Goal: Task Accomplishment & Management: Complete application form

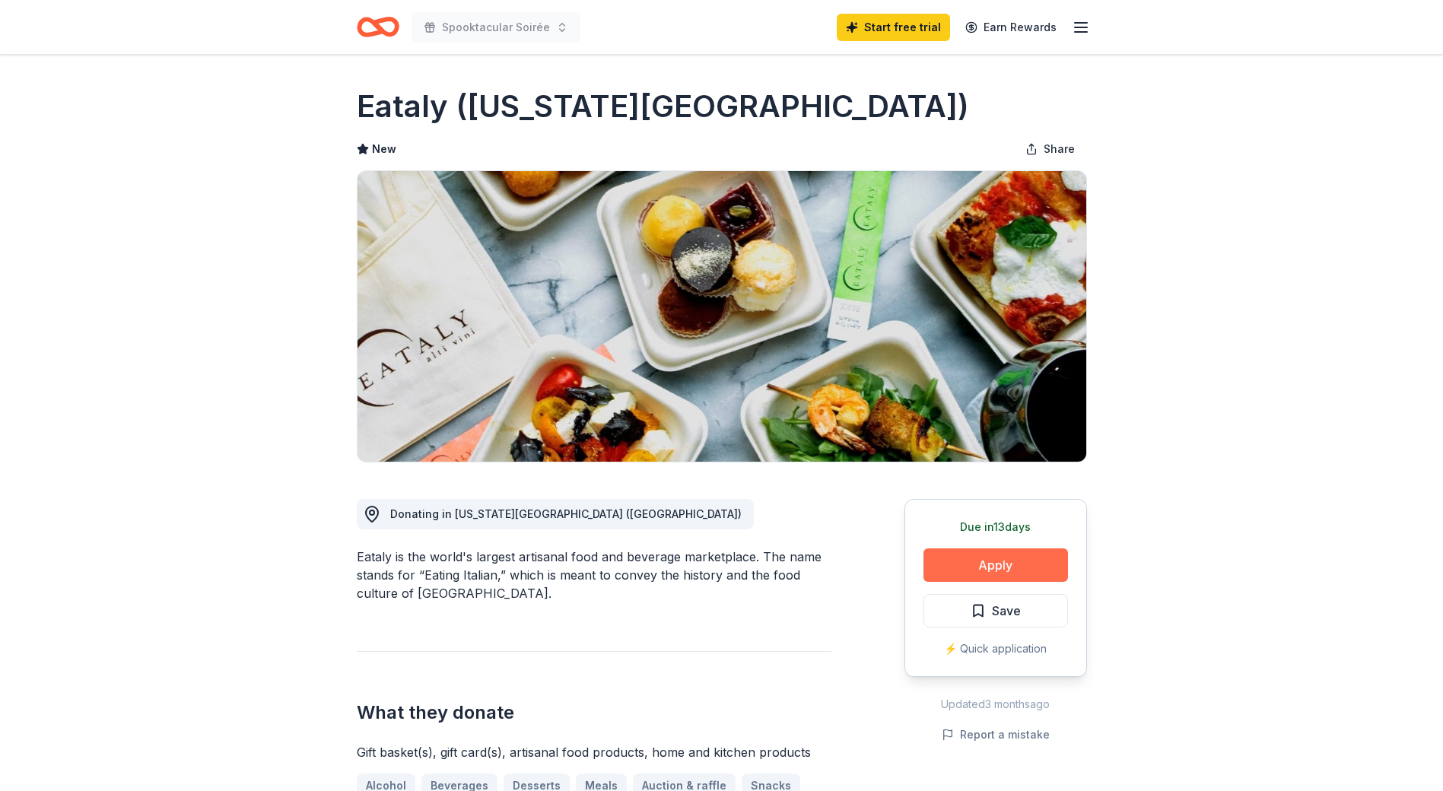
click at [1024, 567] on button "Apply" at bounding box center [995, 564] width 144 height 33
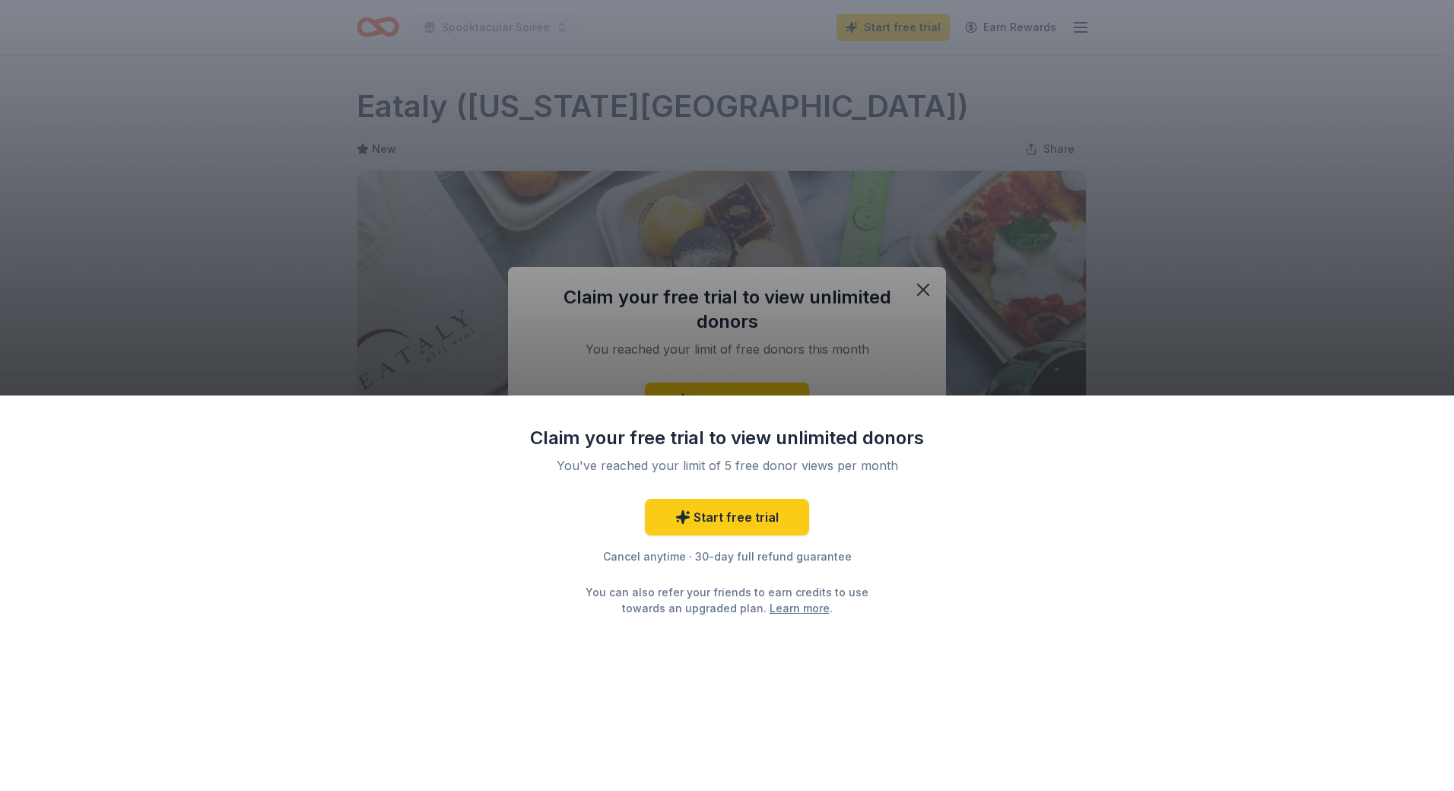
click at [1134, 286] on div "Claim your free trial to view unlimited donors You've reached your limit of 5 f…" at bounding box center [727, 395] width 1454 height 791
click at [1192, 254] on div "Claim your free trial to view unlimited donors You've reached your limit of 5 f…" at bounding box center [727, 395] width 1454 height 791
click at [373, 78] on div "Claim your free trial to view unlimited donors You've reached your limit of 5 f…" at bounding box center [727, 395] width 1454 height 791
click at [938, 314] on div "Claim your free trial to view unlimited donors You've reached your limit of 5 f…" at bounding box center [727, 395] width 1454 height 791
click at [916, 281] on div "Claim your free trial to view unlimited donors You've reached your limit of 5 f…" at bounding box center [727, 395] width 1454 height 791
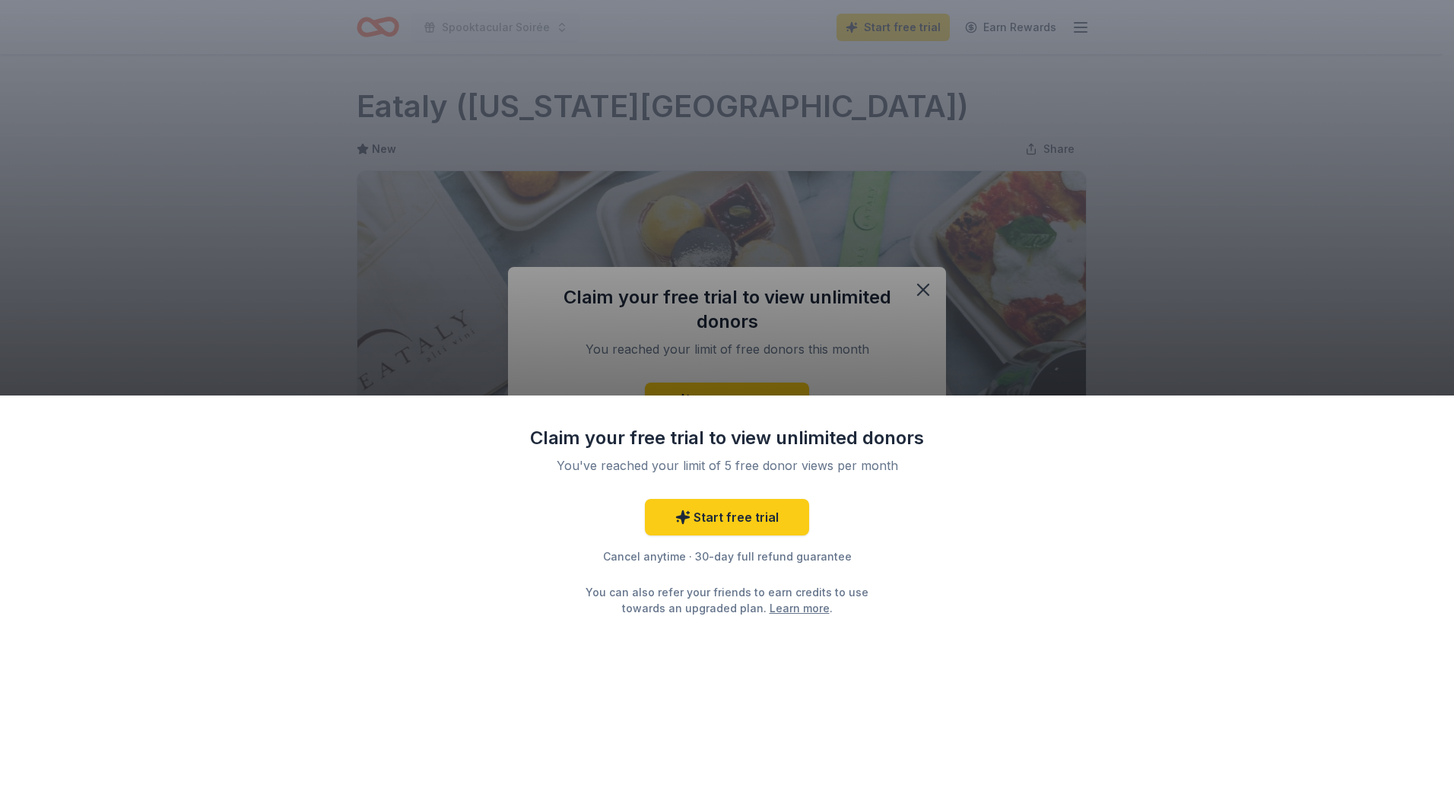
click at [1221, 228] on div "Claim your free trial to view unlimited donors You've reached your limit of 5 f…" at bounding box center [727, 395] width 1454 height 791
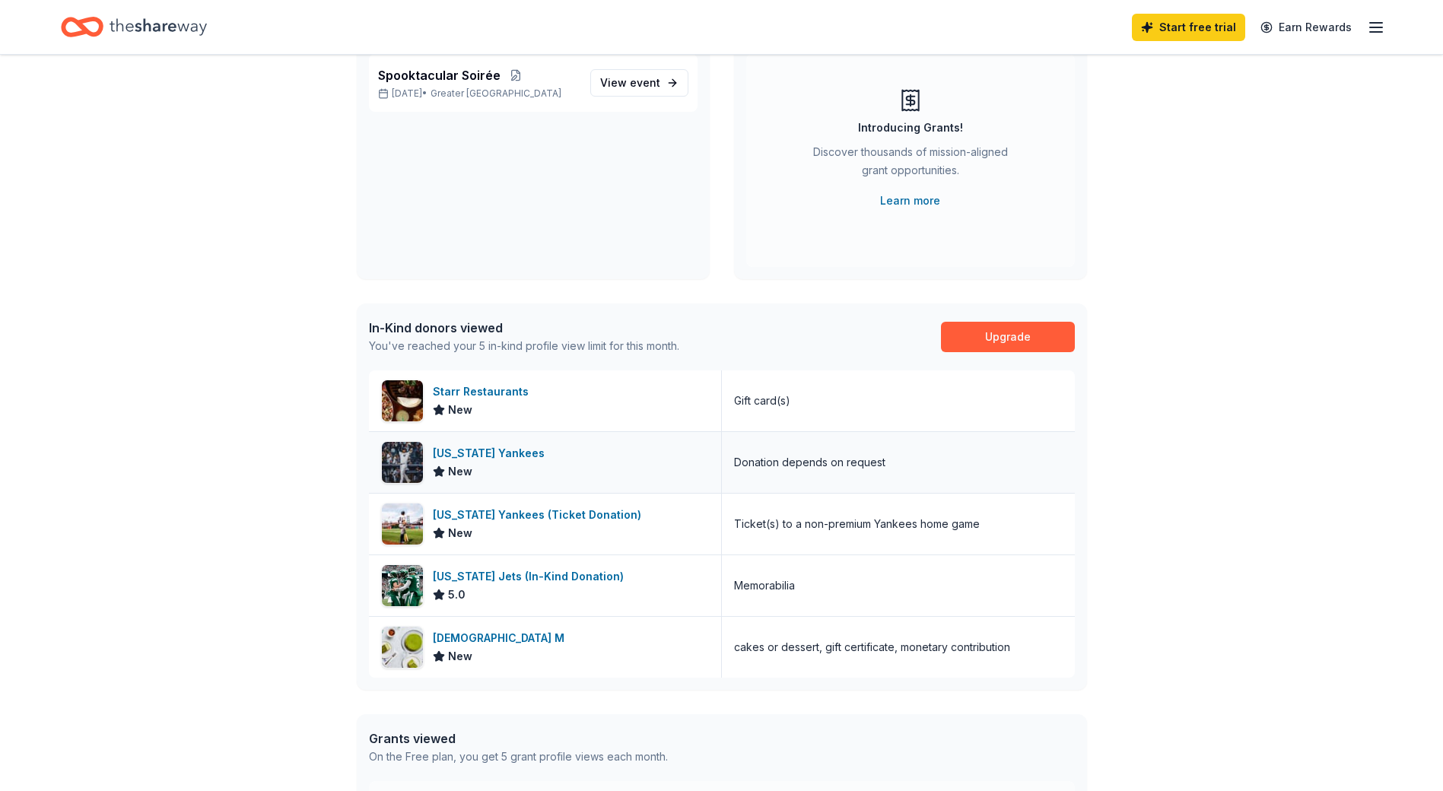
scroll to position [137, 0]
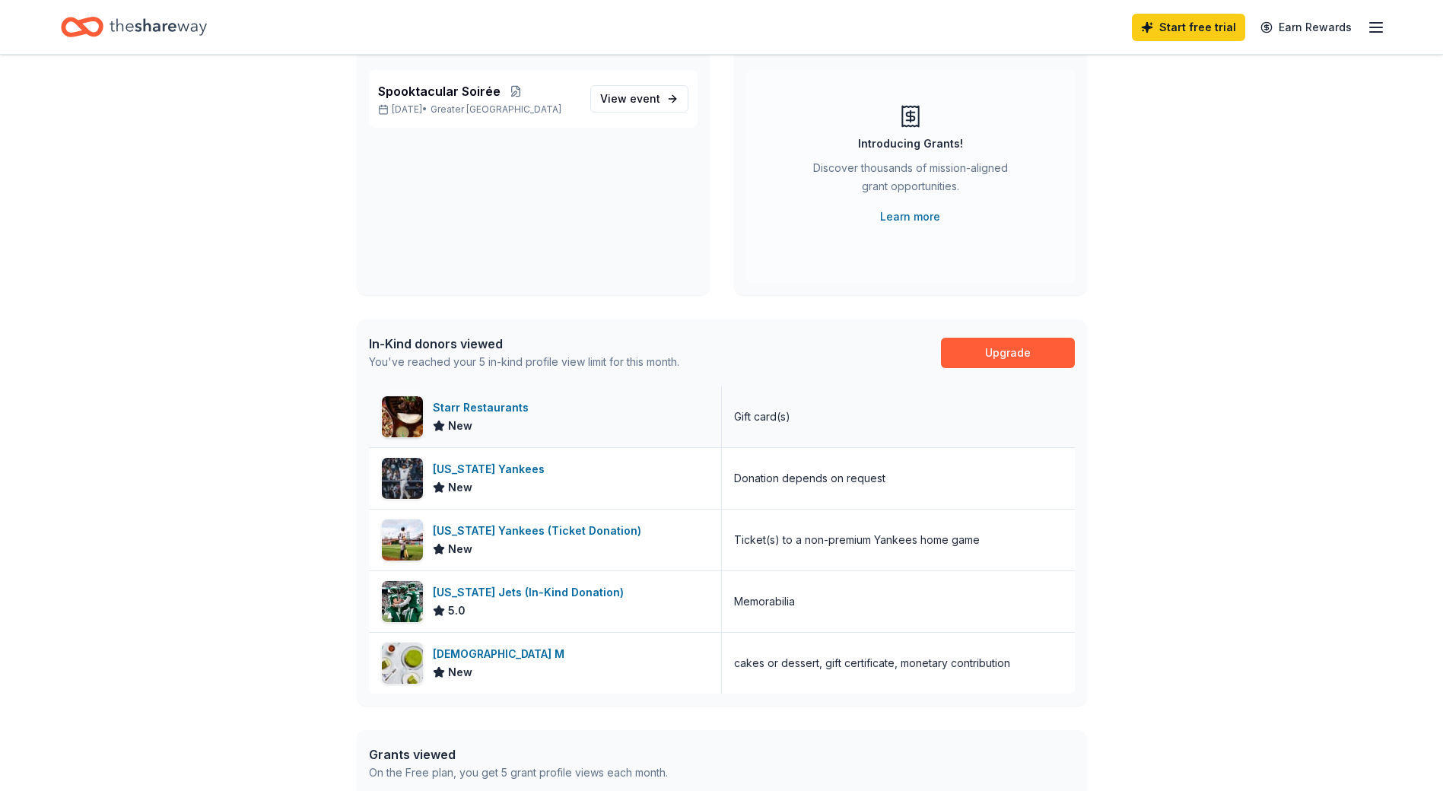
click at [486, 407] on div "Starr Restaurants" at bounding box center [484, 408] width 102 height 18
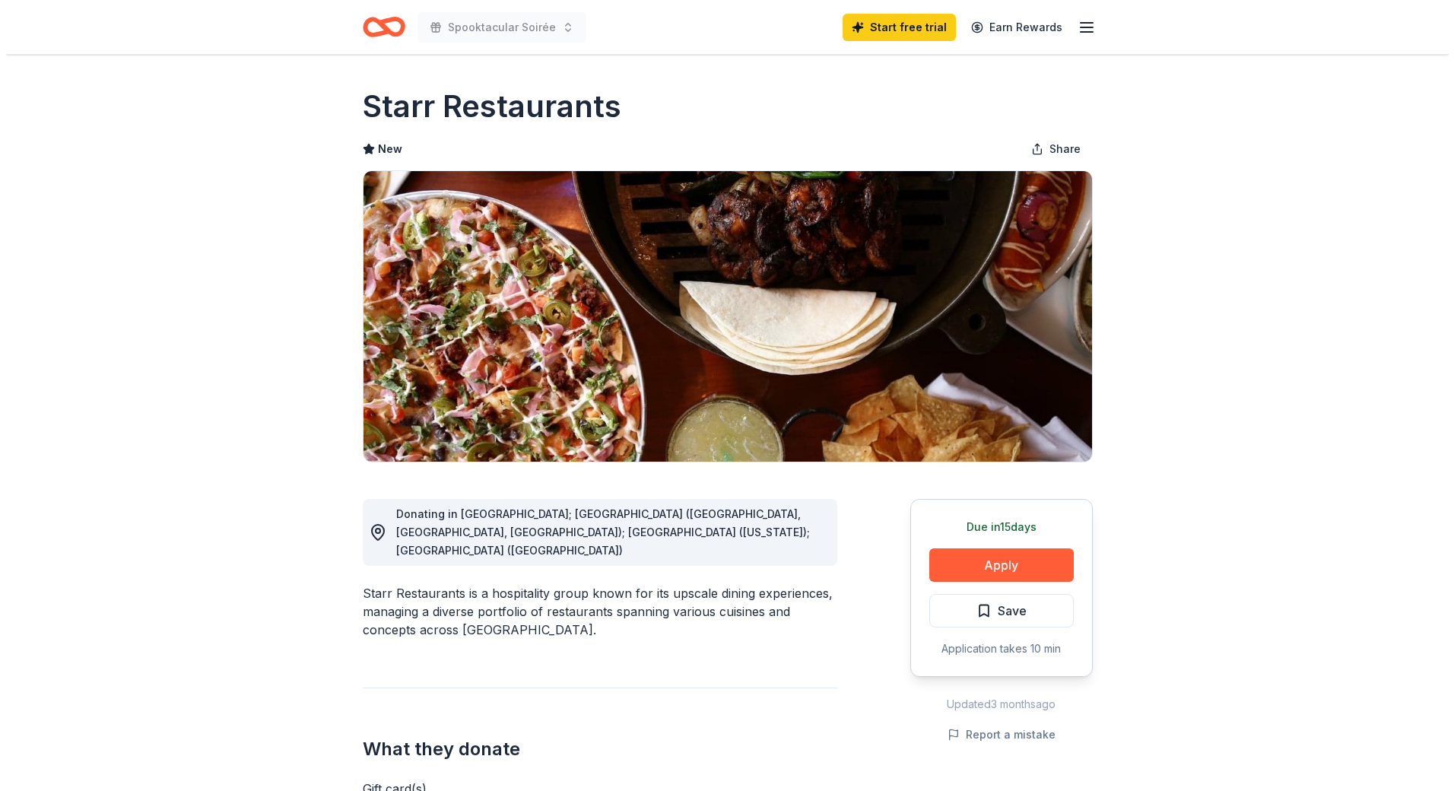
scroll to position [228, 0]
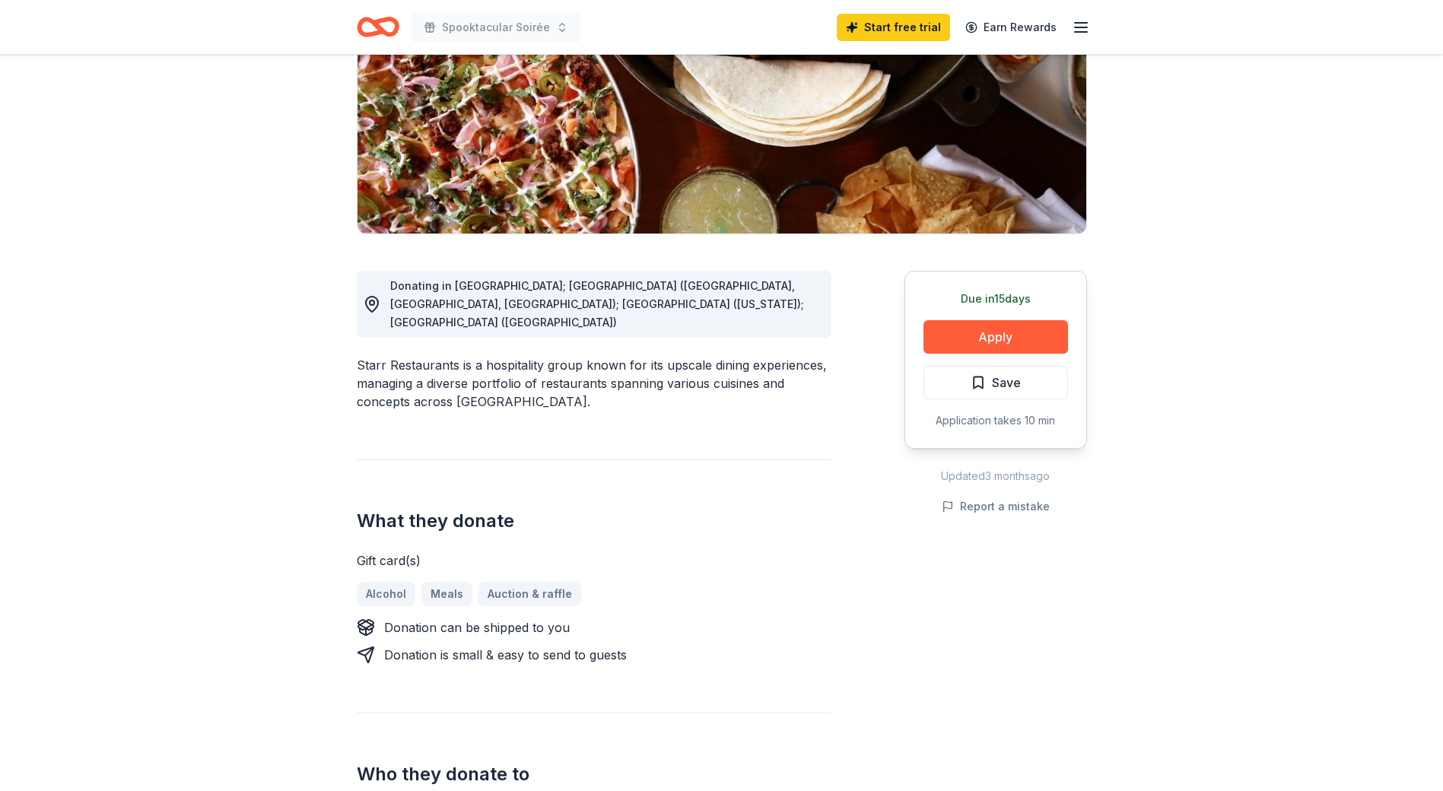
click at [981, 354] on div "Due [DATE] Apply Save Application takes 10 min" at bounding box center [995, 360] width 183 height 178
click at [992, 332] on button "Apply" at bounding box center [995, 336] width 144 height 33
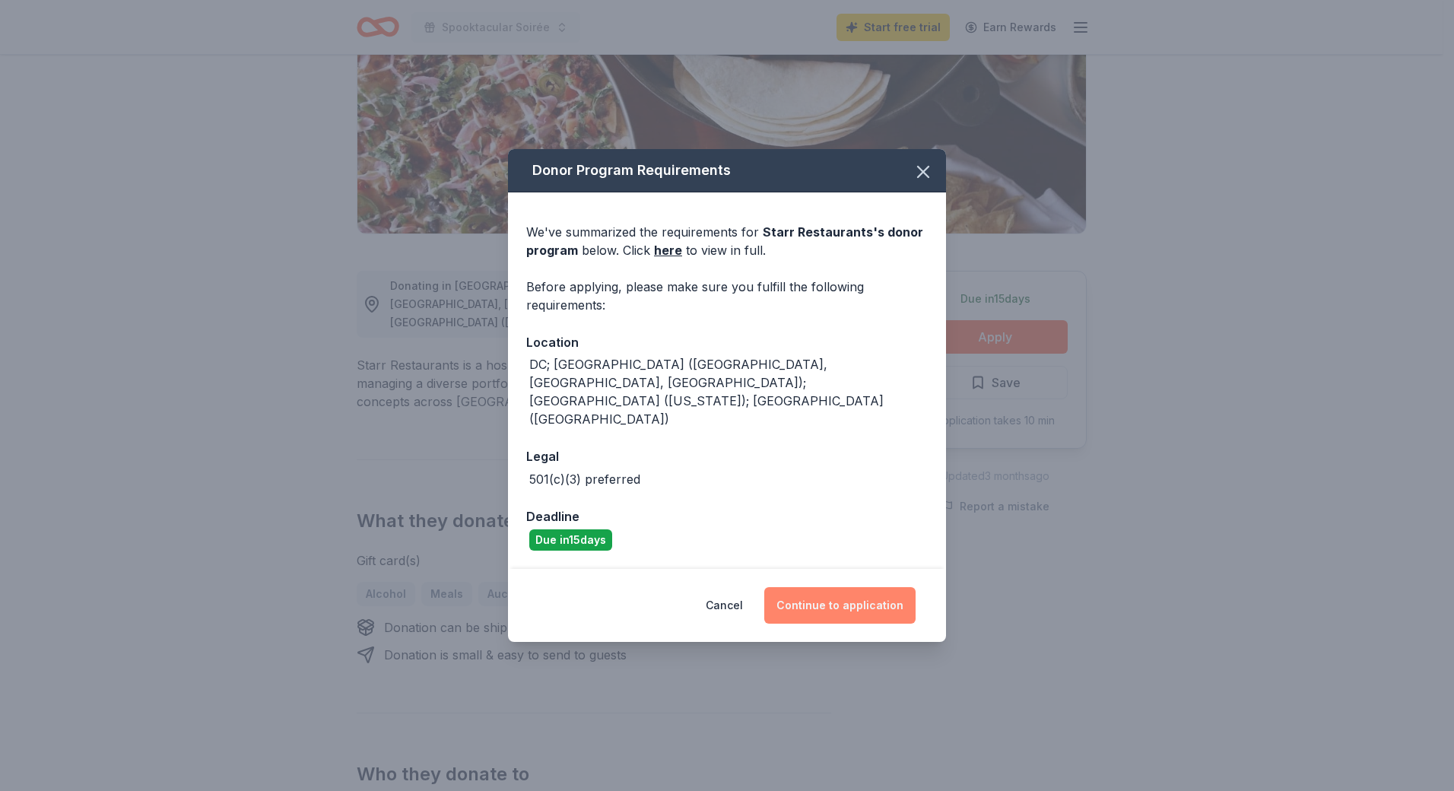
click at [834, 587] on button "Continue to application" at bounding box center [839, 605] width 151 height 37
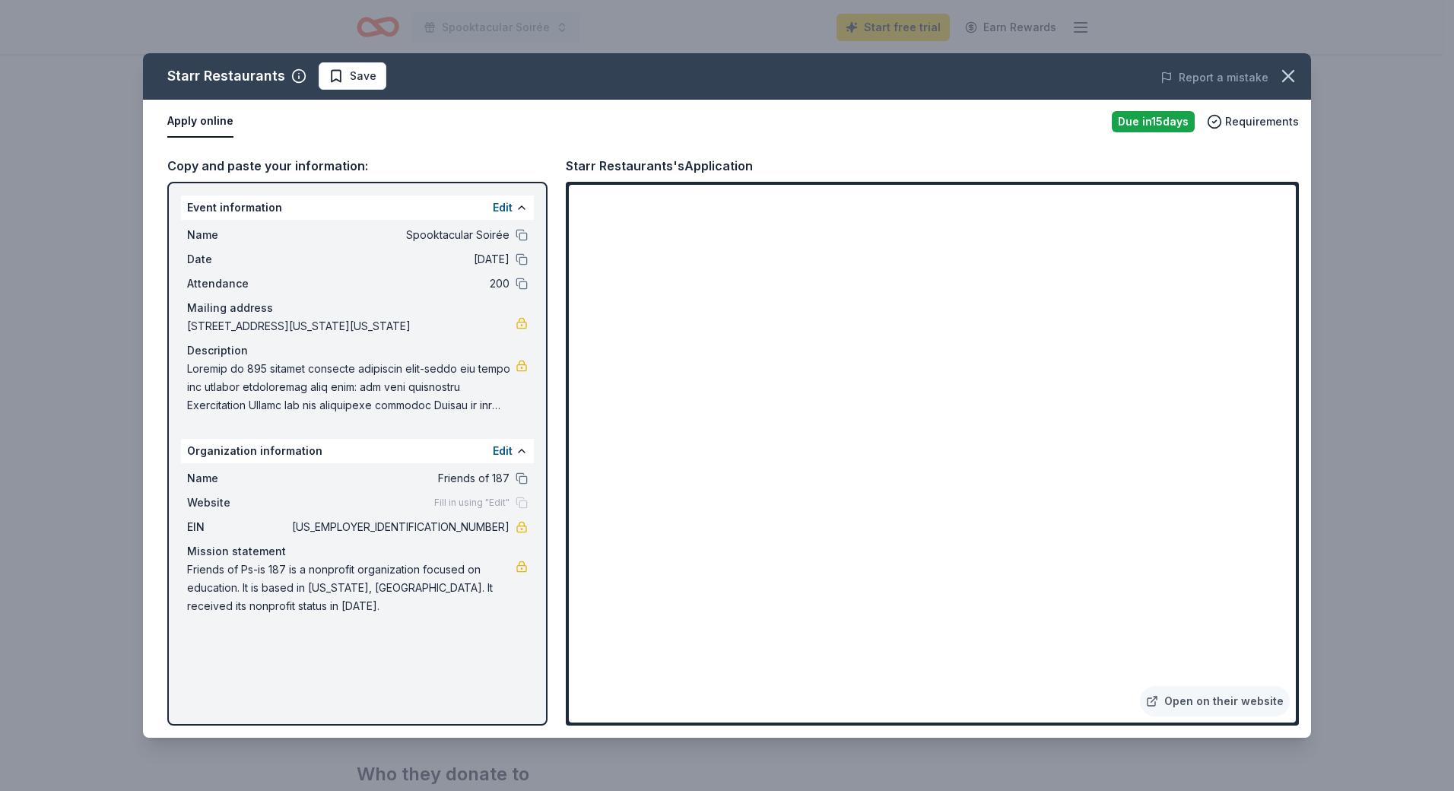
drag, startPoint x: 512, startPoint y: 527, endPoint x: 447, endPoint y: 527, distance: 64.6
click at [447, 527] on div "EIN [US_EMPLOYER_IDENTIFICATION_NUMBER]" at bounding box center [357, 527] width 341 height 18
